Goal: Contribute content: Contribute content

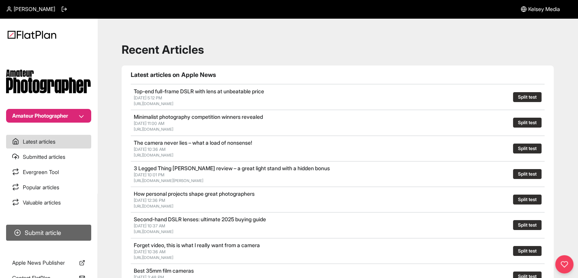
click at [85, 236] on button "Submit article" at bounding box center [48, 232] width 85 height 16
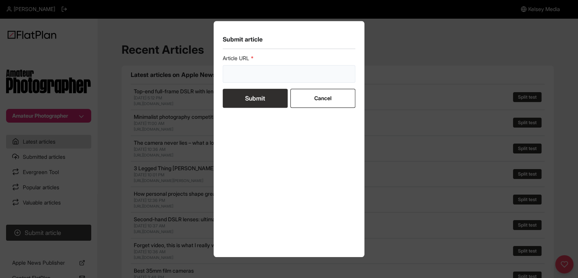
click at [252, 78] on input "url" at bounding box center [289, 73] width 133 height 17
paste input "[URL][DOMAIN_NAME]"
type input "[URL][DOMAIN_NAME]"
click at [251, 95] on button "Submit" at bounding box center [255, 98] width 65 height 19
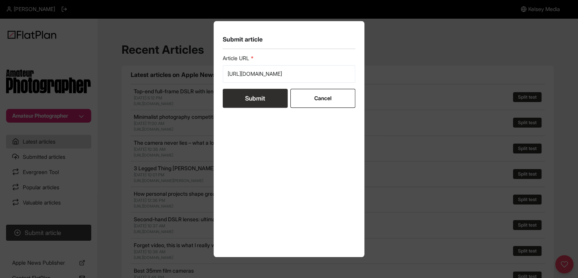
scroll to position [0, 0]
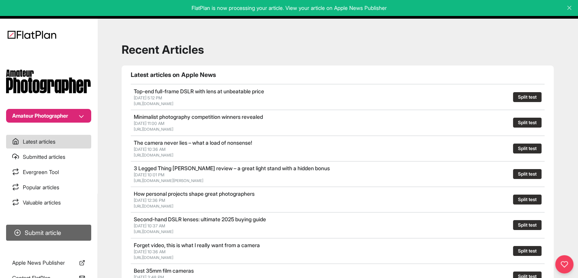
click at [47, 238] on button "Submit article" at bounding box center [48, 232] width 85 height 16
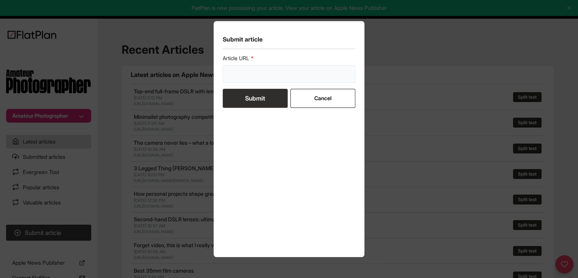
click at [334, 71] on input "url" at bounding box center [289, 73] width 133 height 17
paste input "[URL][DOMAIN_NAME]"
type input "[URL][DOMAIN_NAME]"
click at [279, 94] on button "Submit" at bounding box center [255, 98] width 65 height 19
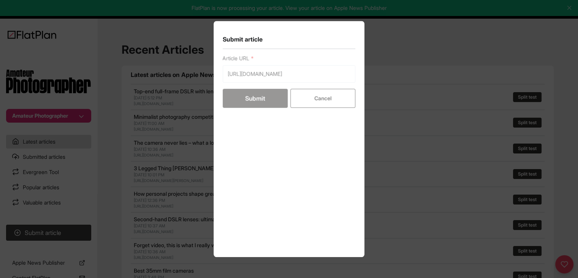
scroll to position [0, 0]
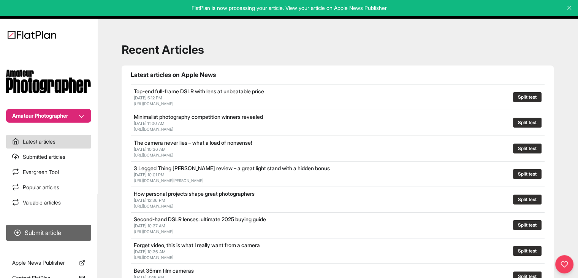
click at [68, 229] on button "Submit article" at bounding box center [48, 232] width 85 height 16
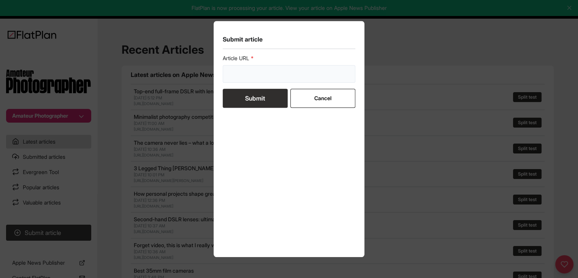
click at [276, 75] on input "url" at bounding box center [289, 73] width 133 height 17
paste input "[URL][DOMAIN_NAME]"
type input "[URL][DOMAIN_NAME]"
drag, startPoint x: 259, startPoint y: 98, endPoint x: 269, endPoint y: 91, distance: 11.8
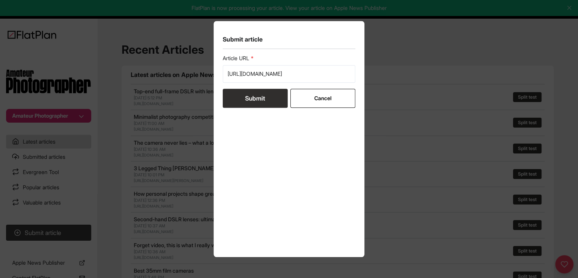
click at [259, 98] on button "Submit" at bounding box center [255, 98] width 65 height 19
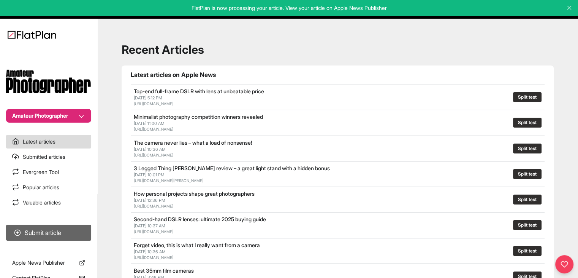
click at [60, 228] on button "Submit article" at bounding box center [48, 232] width 85 height 16
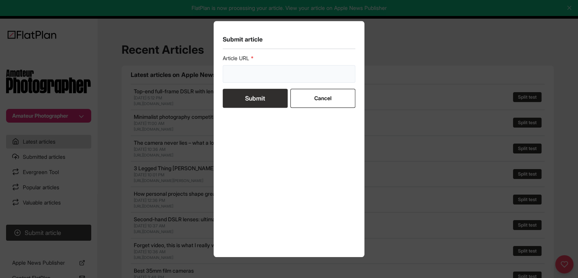
click at [240, 73] on input "url" at bounding box center [289, 73] width 133 height 17
paste input "[URL][DOMAIN_NAME]"
type input "[URL][DOMAIN_NAME]"
click at [252, 96] on button "Submit" at bounding box center [255, 98] width 65 height 19
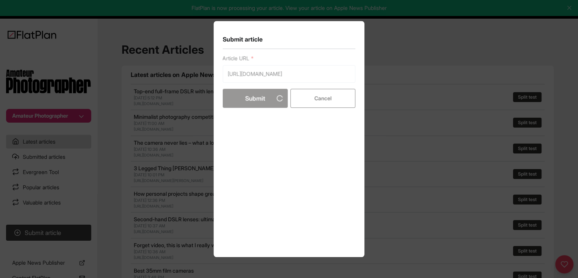
scroll to position [0, 0]
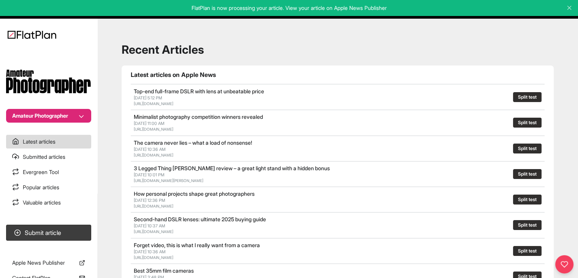
click at [83, 216] on nav "Amateur Photographer Latest articles Submitted articles Evergreen Tool Popular …" at bounding box center [48, 139] width 97 height 278
click at [82, 230] on button "Submit article" at bounding box center [48, 232] width 85 height 16
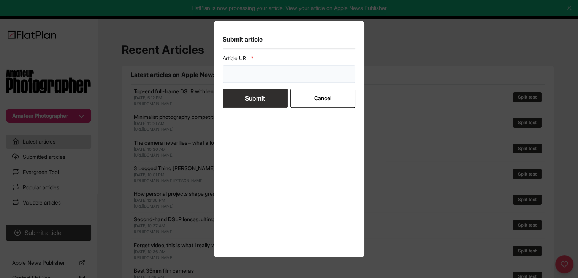
click at [247, 69] on input "url" at bounding box center [289, 73] width 133 height 17
paste input "[URL][DOMAIN_NAME]"
type input "[URL][DOMAIN_NAME]"
click at [242, 95] on button "Submit" at bounding box center [255, 98] width 65 height 19
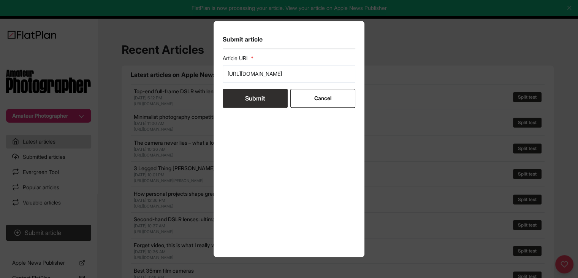
scroll to position [0, 0]
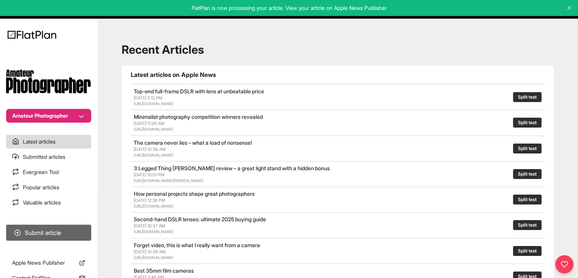
click at [42, 236] on button "Submit article" at bounding box center [48, 232] width 85 height 16
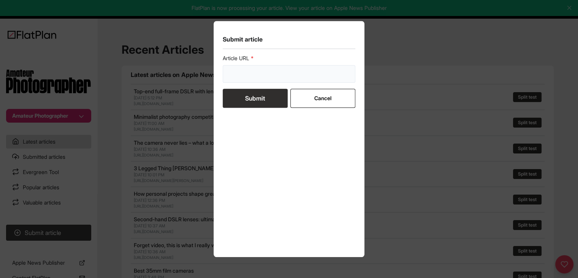
click at [254, 80] on input "url" at bounding box center [289, 73] width 133 height 17
paste input "[URL][DOMAIN_NAME]"
type input "[URL][DOMAIN_NAME]"
click at [256, 93] on button "Submit" at bounding box center [255, 98] width 65 height 19
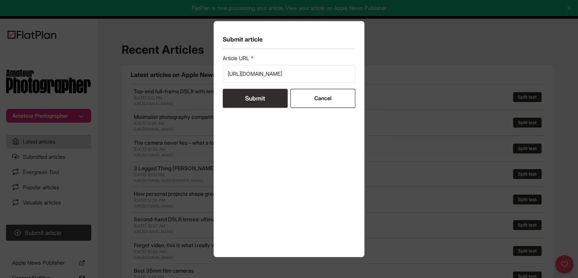
scroll to position [0, 0]
